Goal: Find specific page/section: Find specific page/section

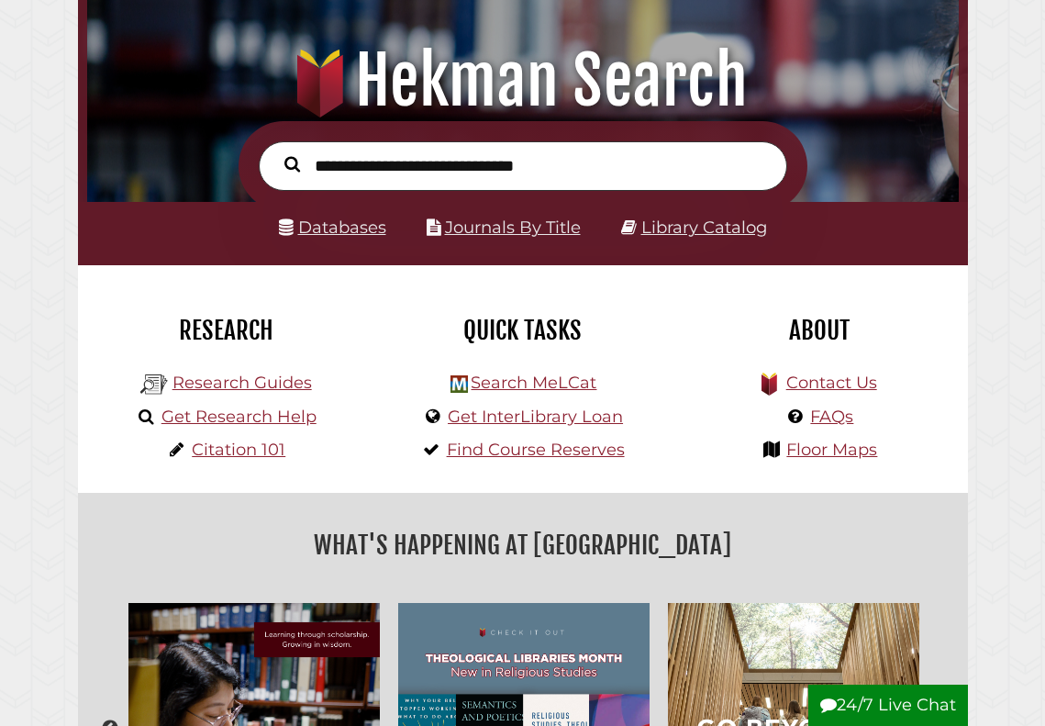
scroll to position [175, 0]
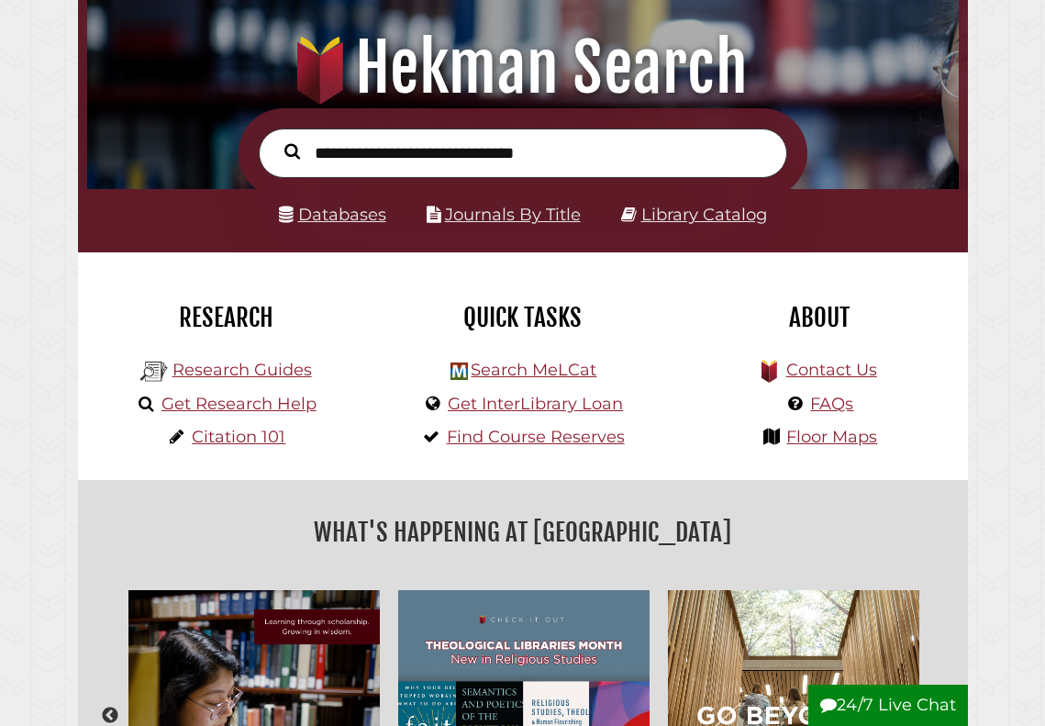
click at [306, 207] on link "Databases" at bounding box center [332, 214] width 107 height 21
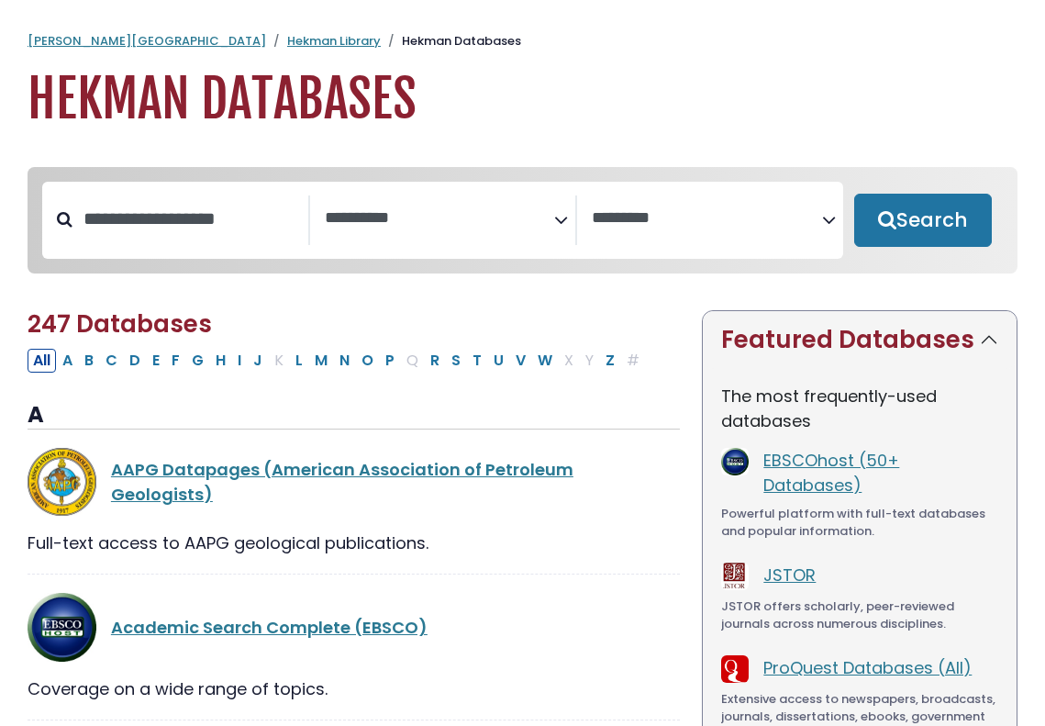
select select "Database Subject Filter"
select select "Database Vendors Filter"
click at [111, 360] on button "C" at bounding box center [111, 361] width 23 height 24
select select "Database Subject Filter"
select select "Database Vendors Filter"
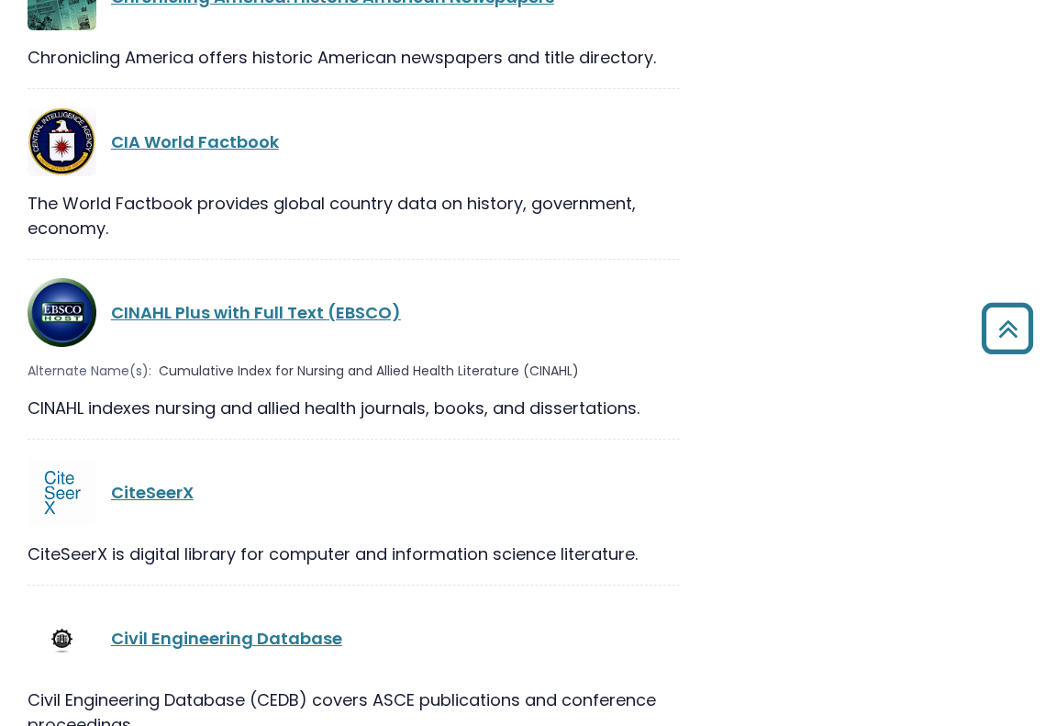
scroll to position [2822, 0]
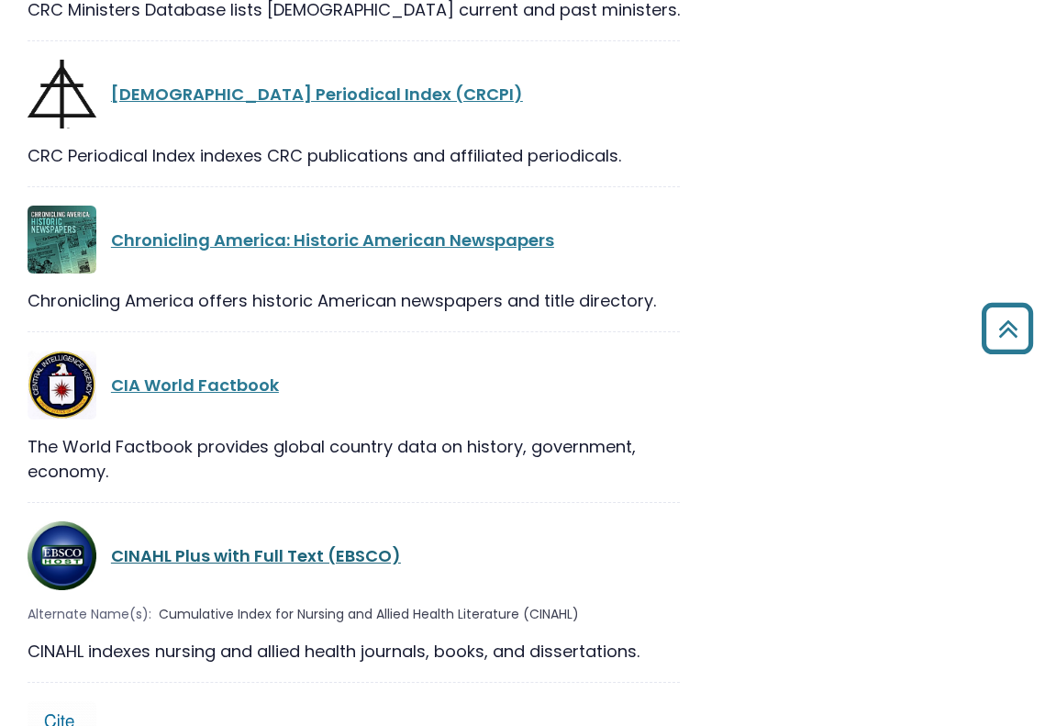
click at [170, 544] on link "CINAHL Plus with Full Text (EBSCO)" at bounding box center [256, 555] width 290 height 23
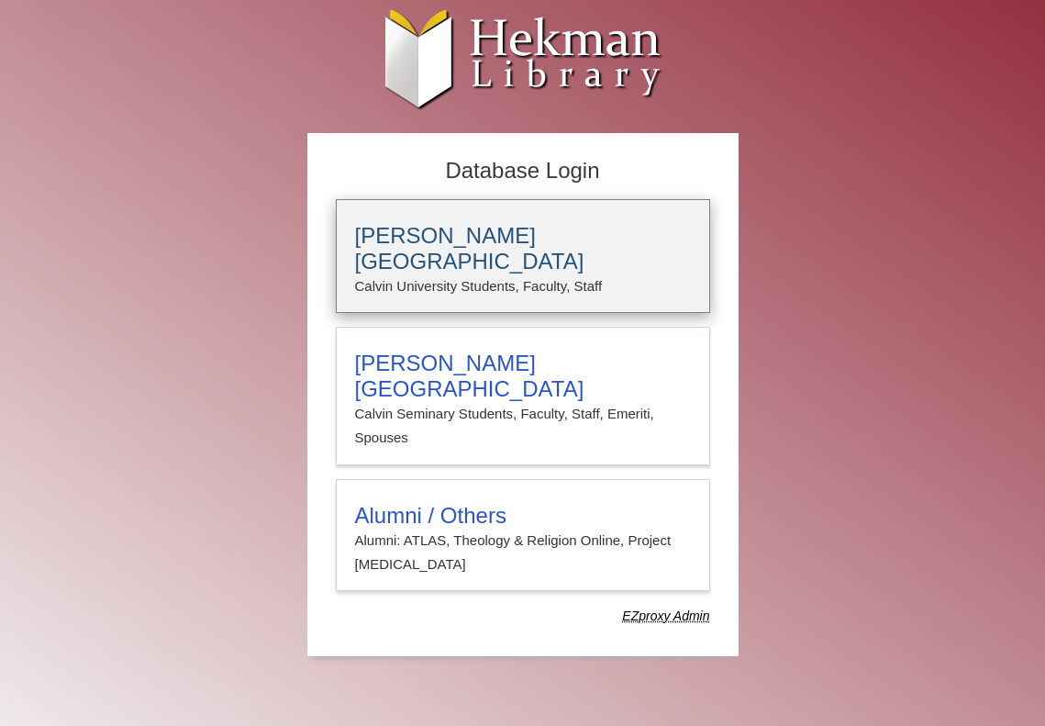
click at [415, 231] on h3 "Calvin University" at bounding box center [523, 248] width 336 height 51
